Goal: Task Accomplishment & Management: Manage account settings

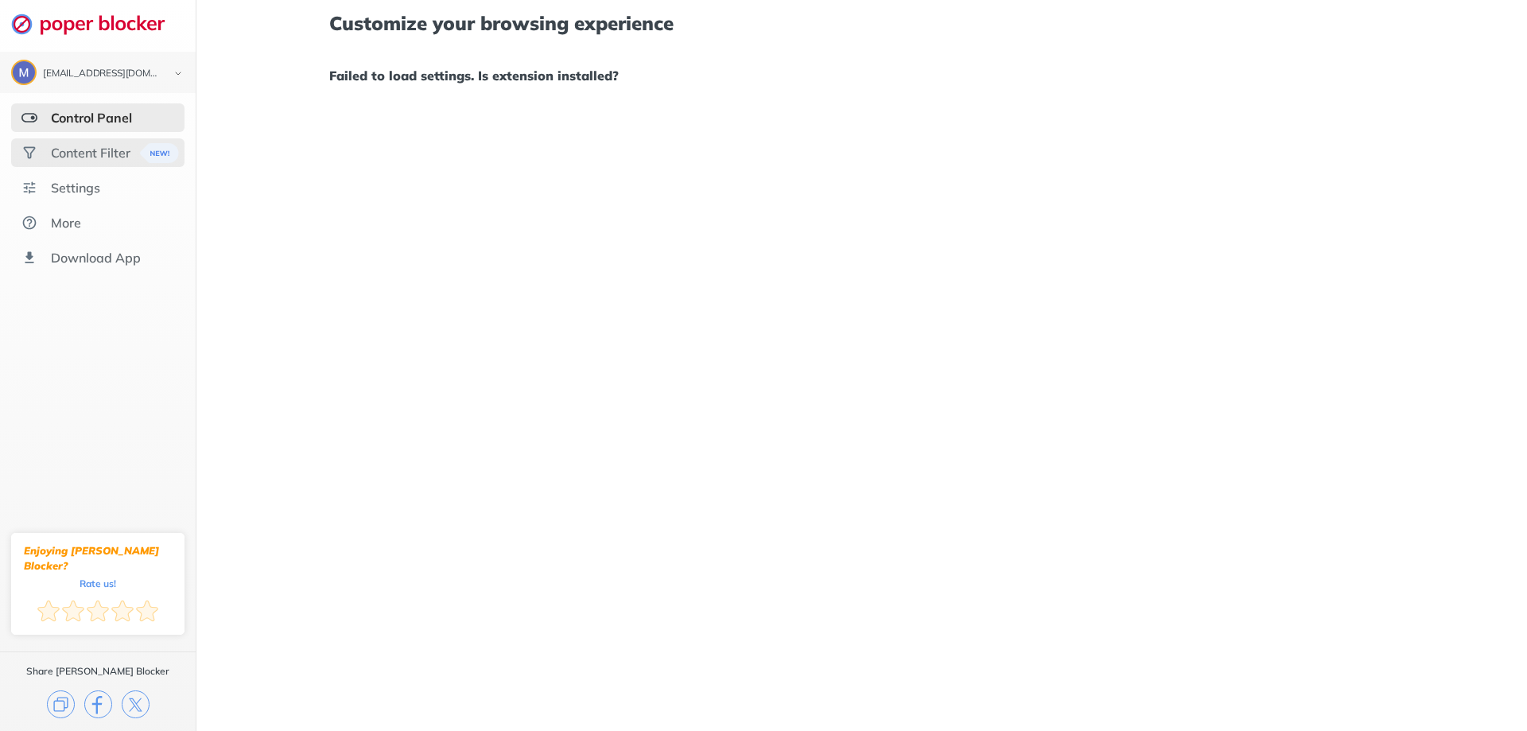
click at [111, 157] on div "Content Filter" at bounding box center [91, 153] width 80 height 16
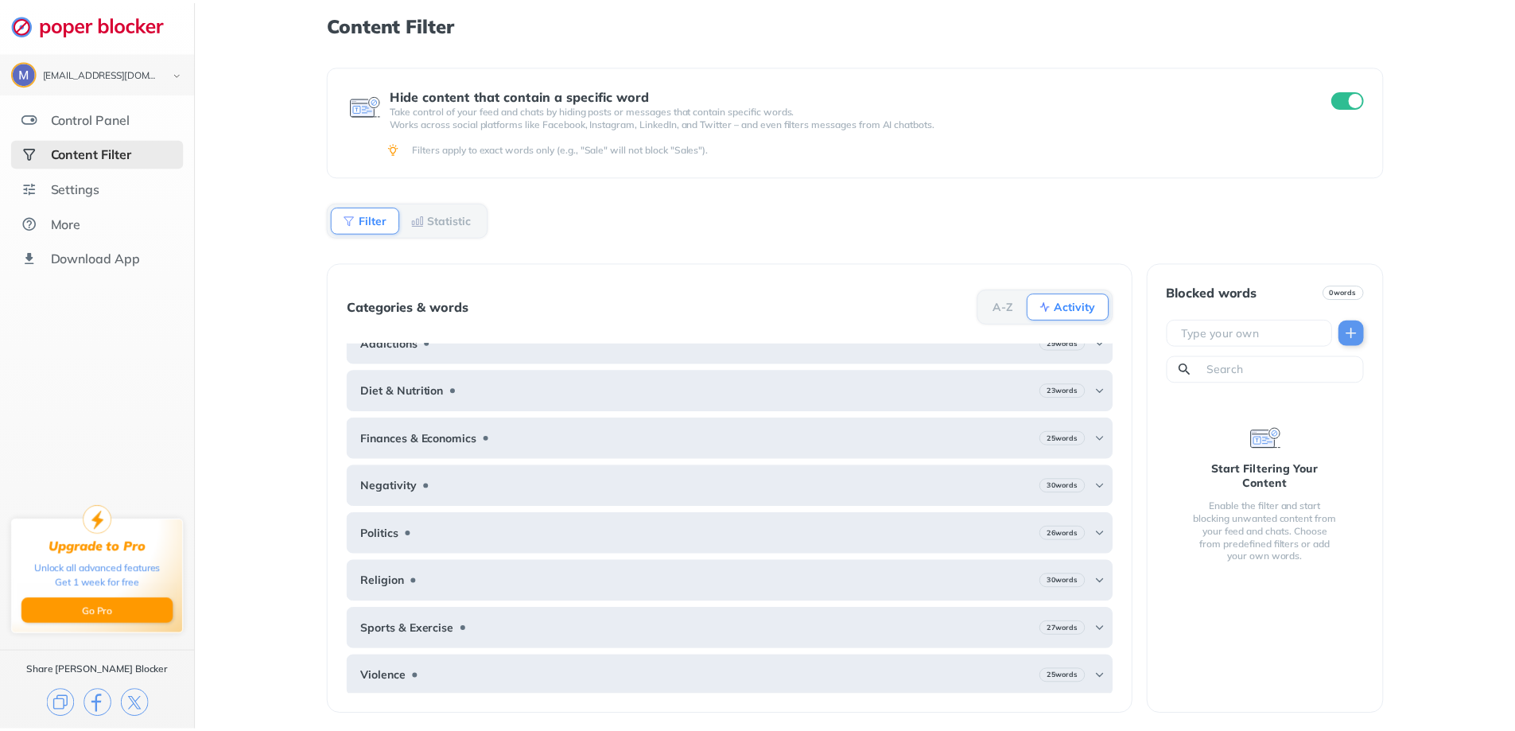
scroll to position [23, 0]
click at [1440, 173] on div "Content Filter Hide content that contain a specific word Take control of your f…" at bounding box center [861, 365] width 1330 height 731
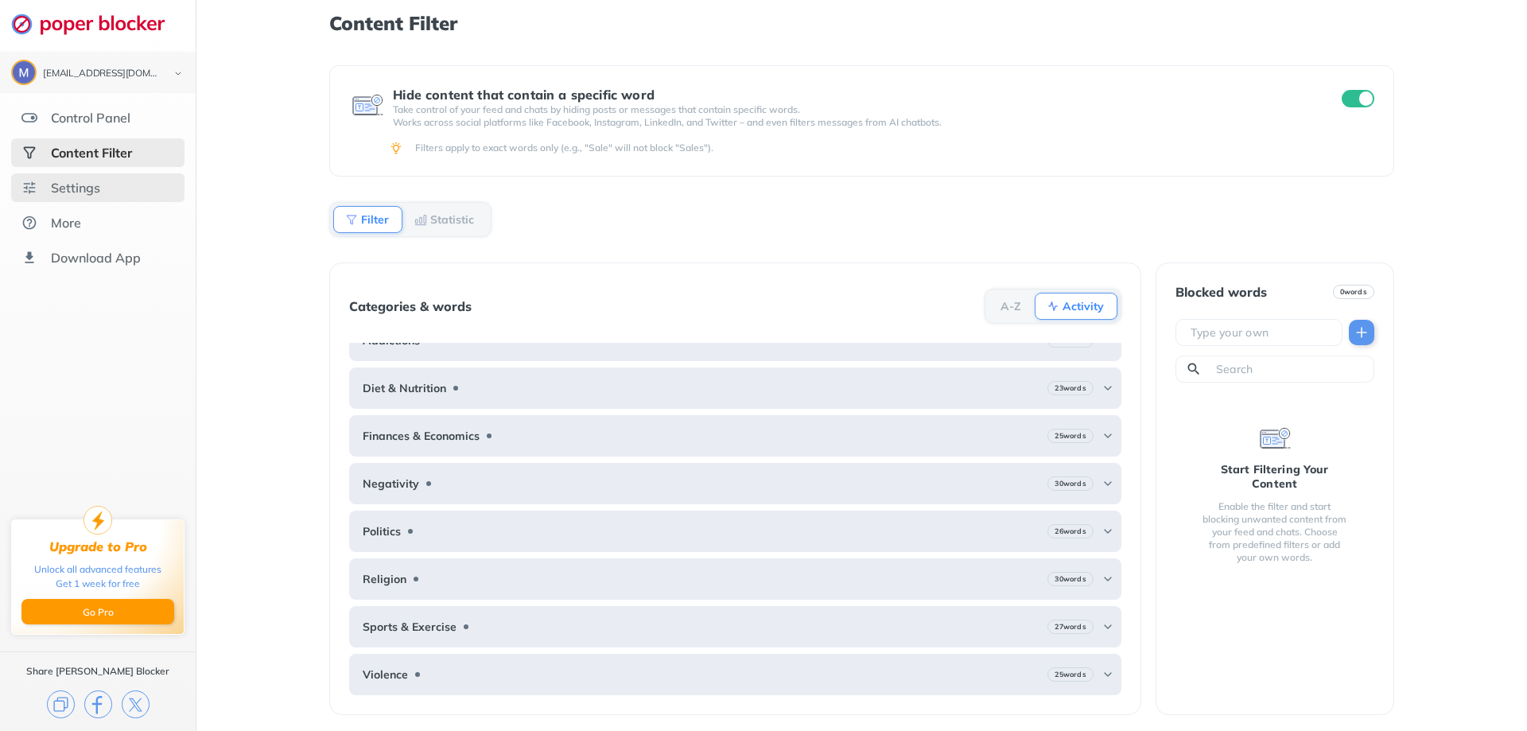
click at [74, 194] on div "Settings" at bounding box center [75, 188] width 49 height 16
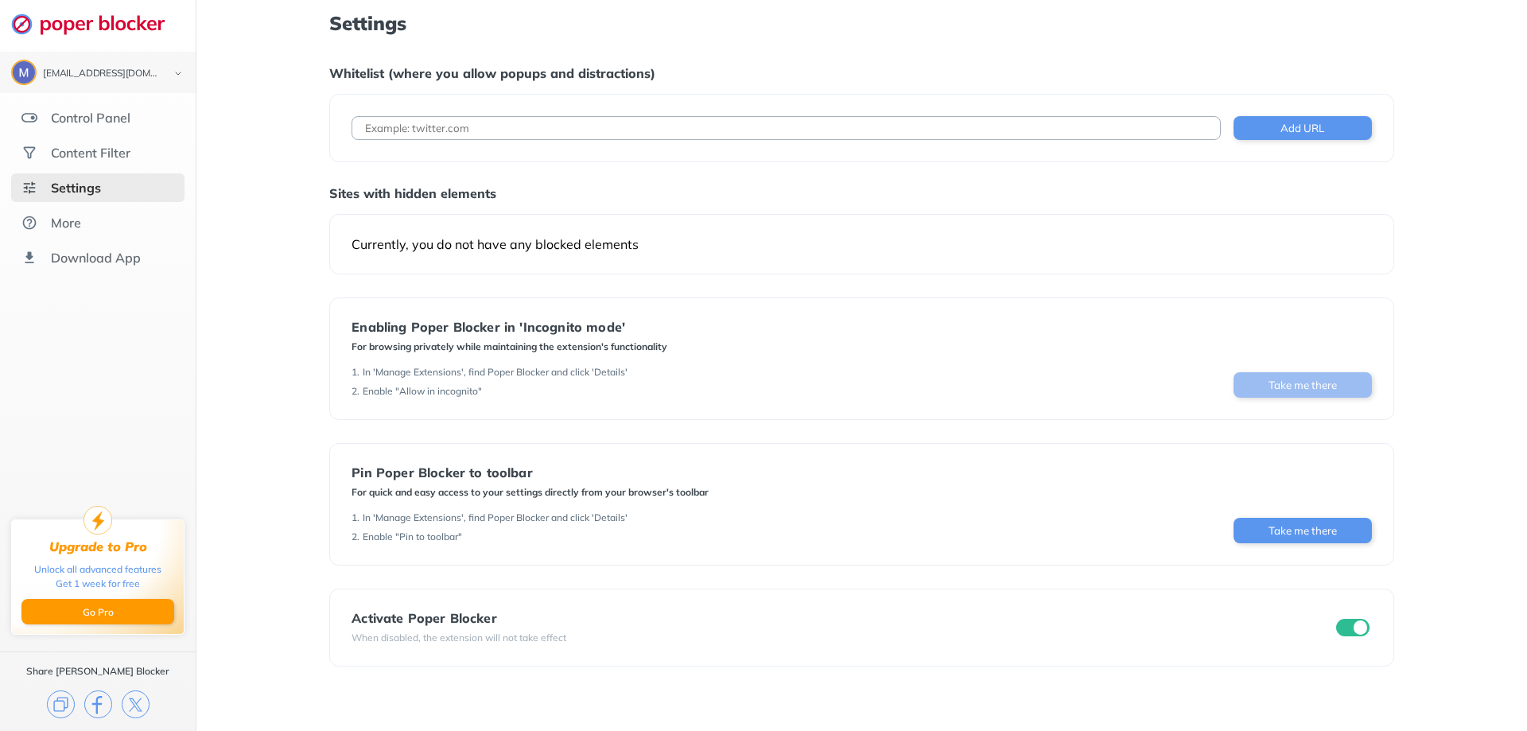
click at [1278, 382] on button "Take me there" at bounding box center [1302, 384] width 138 height 25
click at [107, 122] on div "Control Panel" at bounding box center [91, 118] width 80 height 16
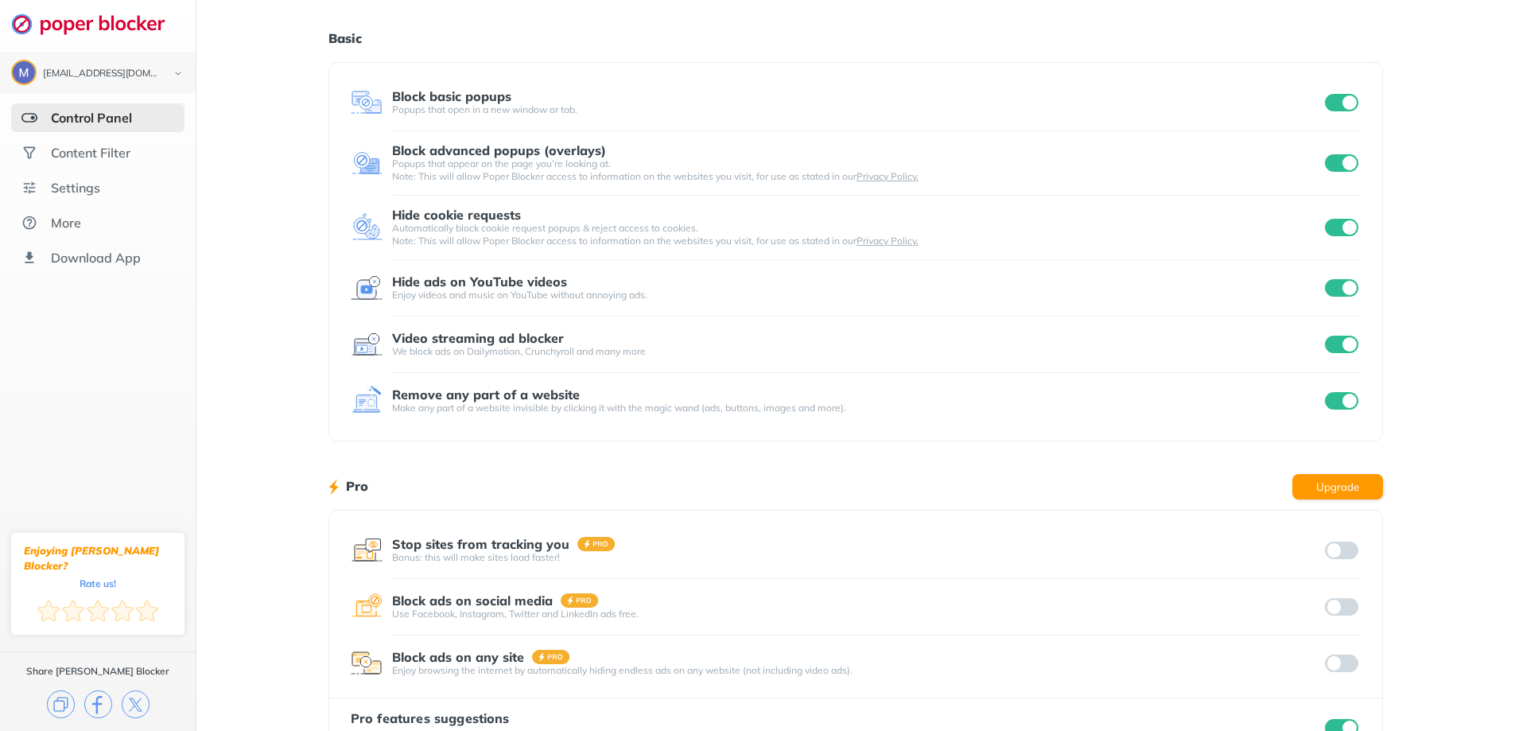
scroll to position [91, 0]
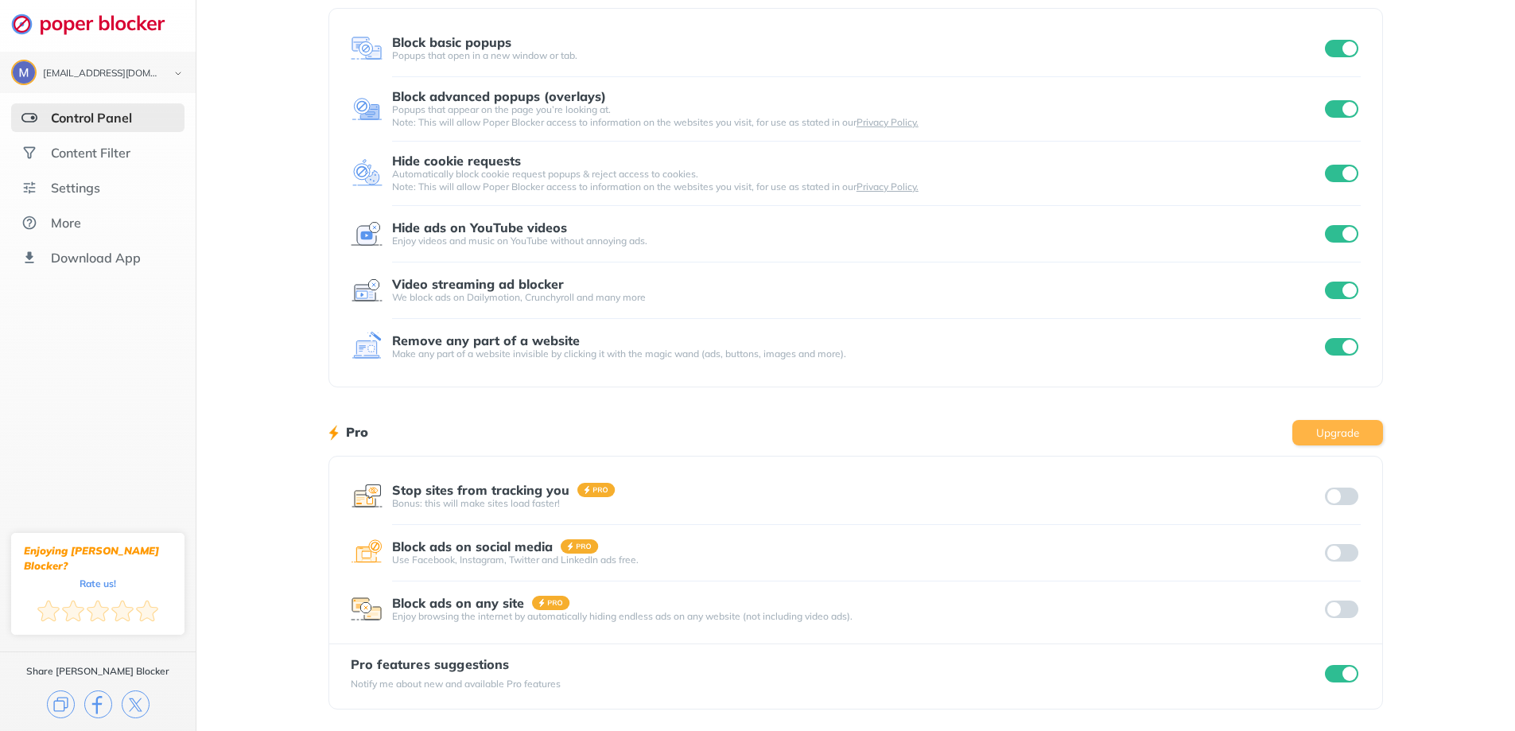
click at [1328, 429] on button "Upgrade" at bounding box center [1337, 432] width 91 height 25
